Goal: Task Accomplishment & Management: Use online tool/utility

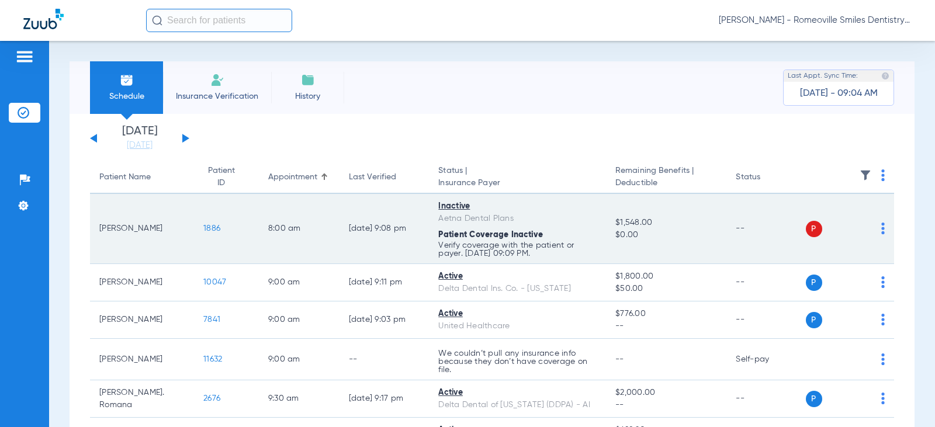
click at [869, 224] on div "P S" at bounding box center [845, 229] width 79 height 16
click at [878, 232] on td "P S" at bounding box center [850, 229] width 89 height 70
click at [876, 233] on td "P S" at bounding box center [850, 229] width 89 height 70
click at [881, 228] on img at bounding box center [883, 229] width 4 height 12
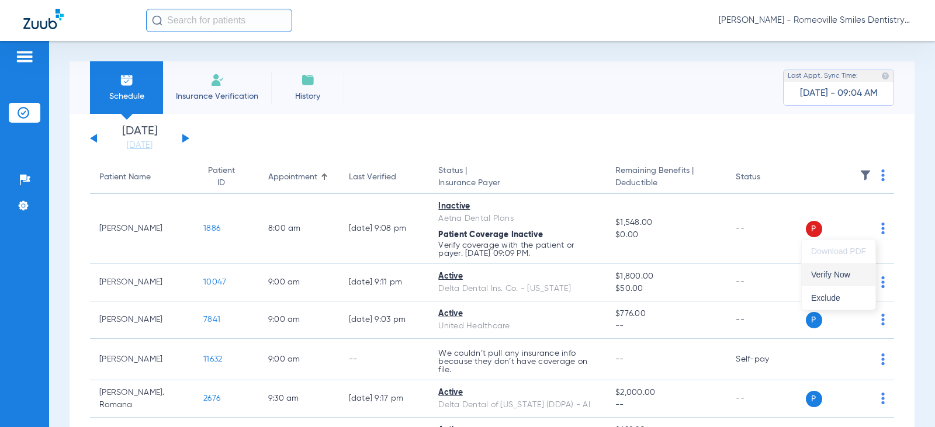
click at [839, 280] on button "Verify Now" at bounding box center [838, 274] width 74 height 23
